Goal: Transaction & Acquisition: Purchase product/service

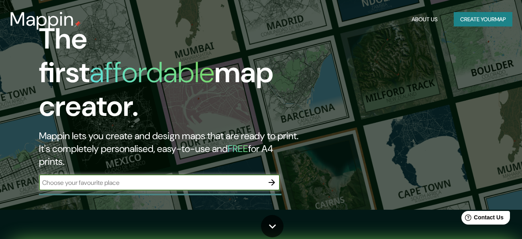
scroll to position [28, 0]
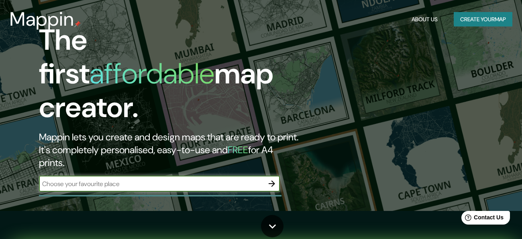
click at [179, 179] on input "text" at bounding box center [151, 183] width 225 height 9
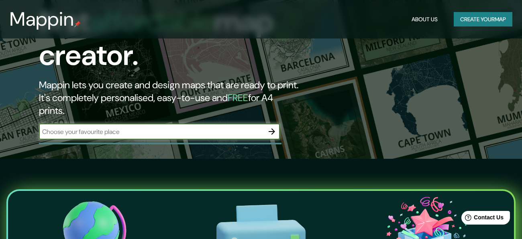
scroll to position [0, 0]
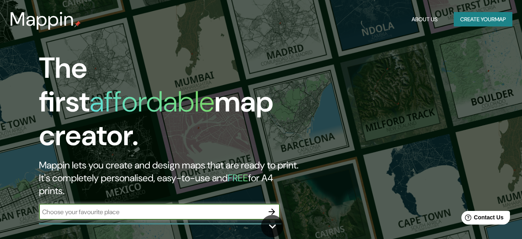
click at [476, 21] on button "Create your map" at bounding box center [483, 19] width 59 height 15
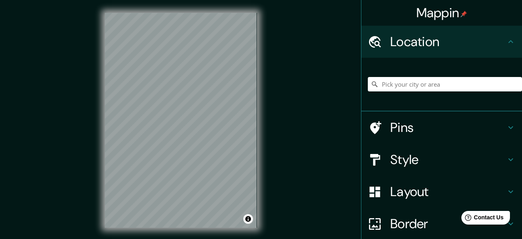
click at [505, 167] on h4 "Style" at bounding box center [448, 160] width 116 height 16
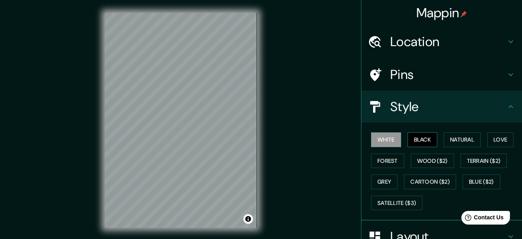
click at [421, 139] on button "Black" at bounding box center [422, 139] width 30 height 15
click at [473, 146] on button "Natural" at bounding box center [462, 139] width 37 height 15
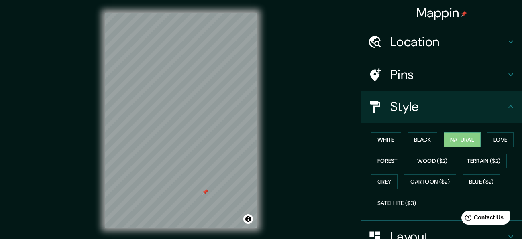
click at [202, 194] on div at bounding box center [205, 192] width 6 height 6
click at [457, 41] on h4 "Location" at bounding box center [448, 42] width 116 height 16
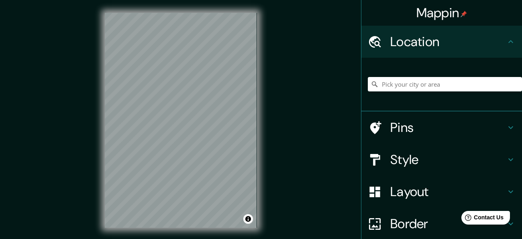
click at [457, 41] on h4 "Location" at bounding box center [448, 42] width 116 height 16
click at [453, 122] on h4 "Pins" at bounding box center [448, 128] width 116 height 16
